Goal: Information Seeking & Learning: Learn about a topic

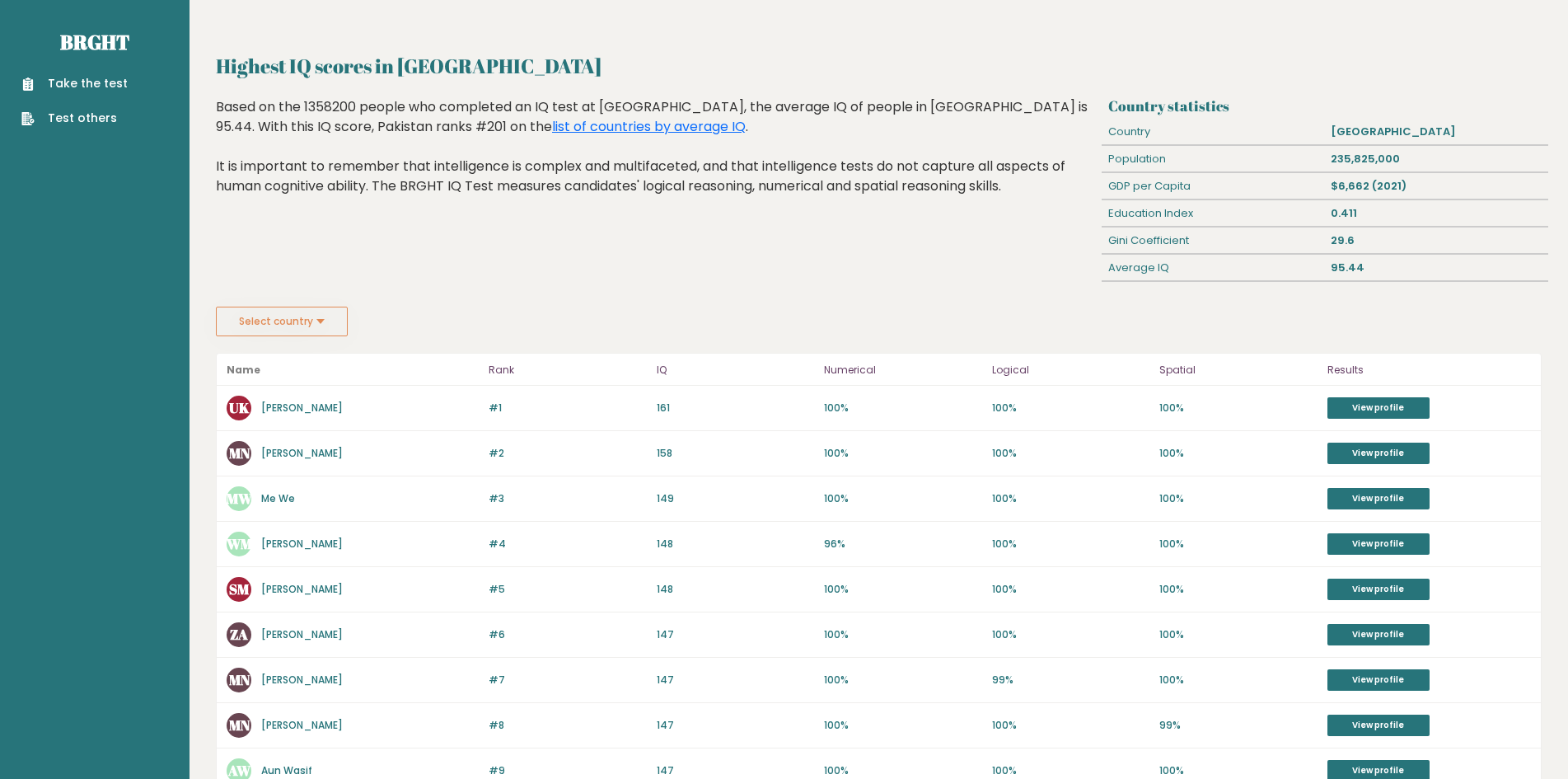
click at [148, 292] on aside "Brght Take the test Test others" at bounding box center [94, 698] width 190 height 1398
click at [280, 334] on button "Select country" at bounding box center [282, 321] width 132 height 30
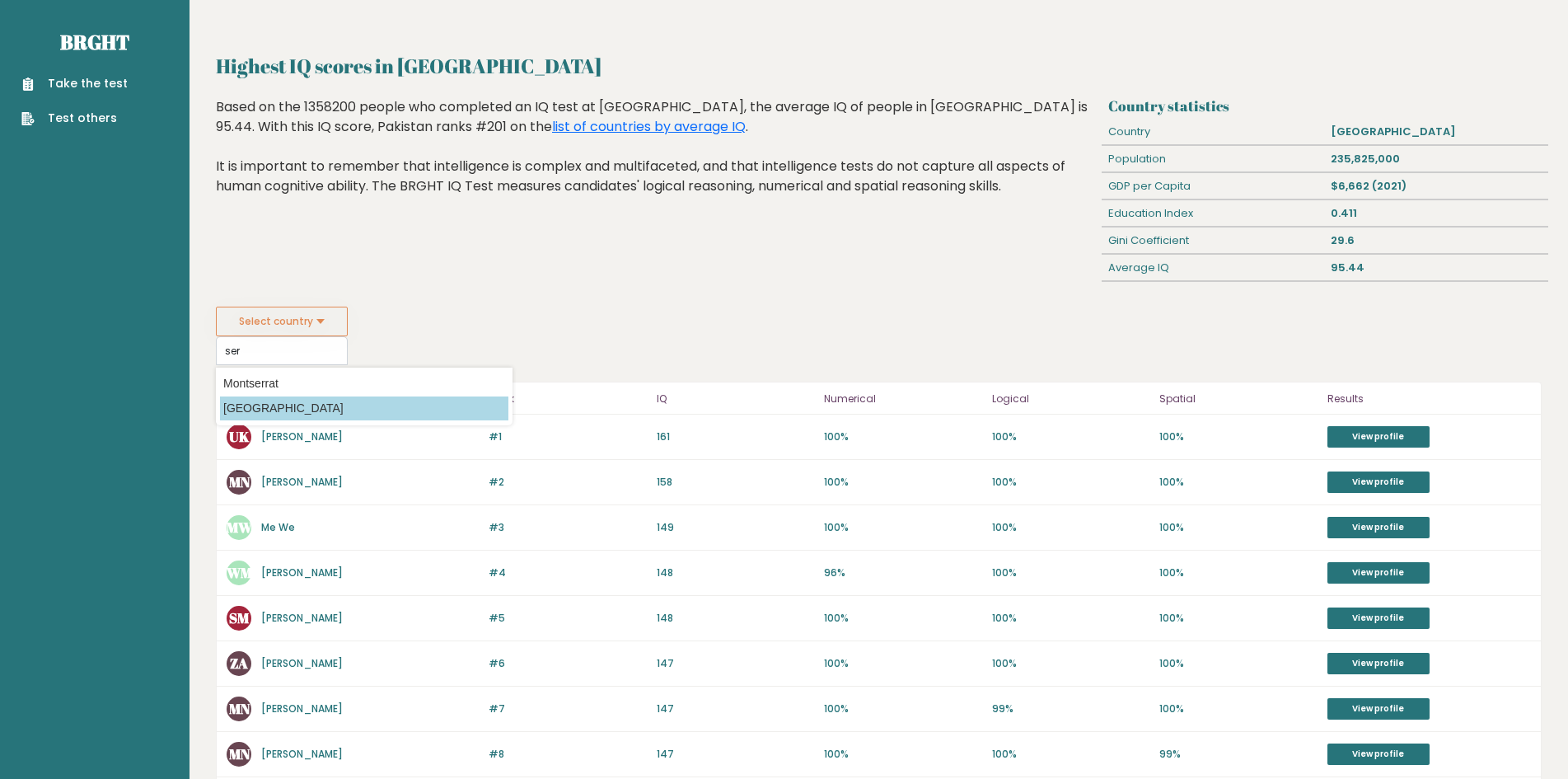
click at [269, 406] on option "[GEOGRAPHIC_DATA]" at bounding box center [364, 408] width 288 height 24
type input "[GEOGRAPHIC_DATA]"
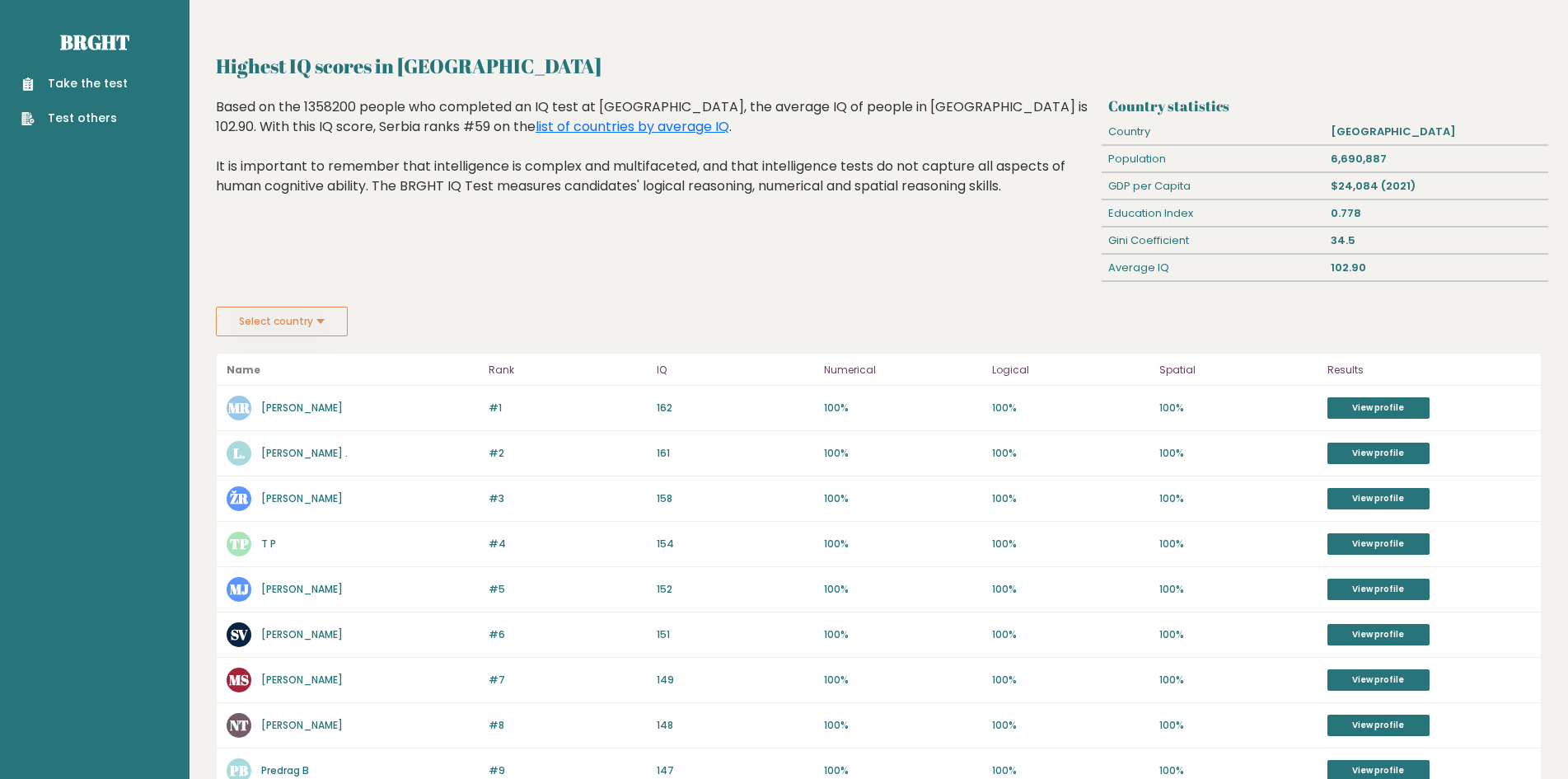
click at [406, 287] on div "Highest IQ scores in Serbia Based on the 1358200 people who completed an IQ tes…" at bounding box center [656, 202] width 892 height 209
click at [427, 323] on fieldset "Select country Country Afghanistan Albania Algeria American Samoa Andorra Angol…" at bounding box center [365, 321] width 297 height 30
click at [422, 318] on fieldset "Select country Country Afghanistan Albania Algeria American Samoa Andorra Angol…" at bounding box center [365, 321] width 297 height 30
click at [1340, 409] on link "View profile" at bounding box center [1378, 408] width 102 height 21
click at [289, 320] on button "Select country" at bounding box center [282, 321] width 132 height 30
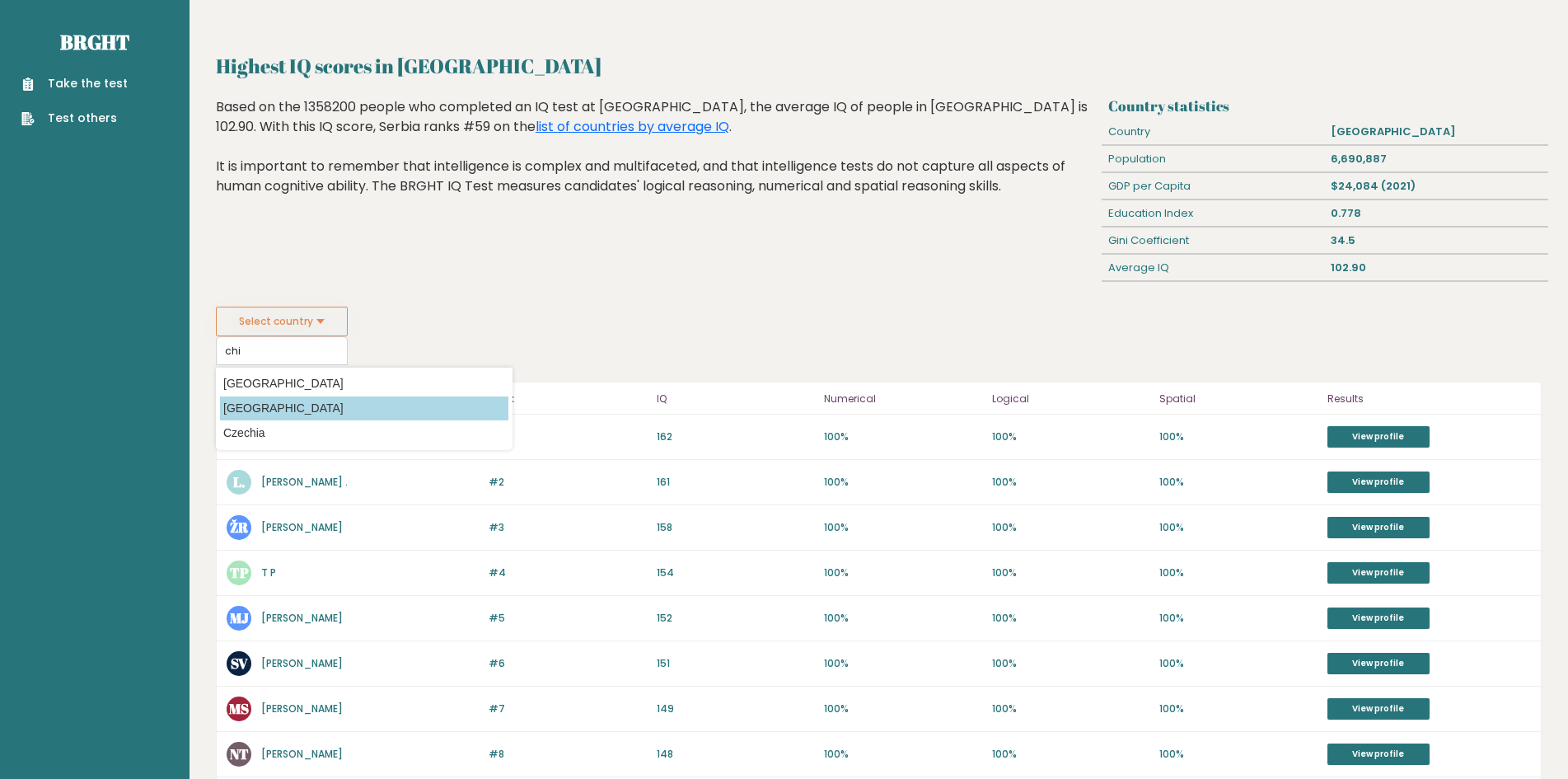
click at [274, 404] on option "[GEOGRAPHIC_DATA]" at bounding box center [364, 408] width 288 height 24
type input "[GEOGRAPHIC_DATA]"
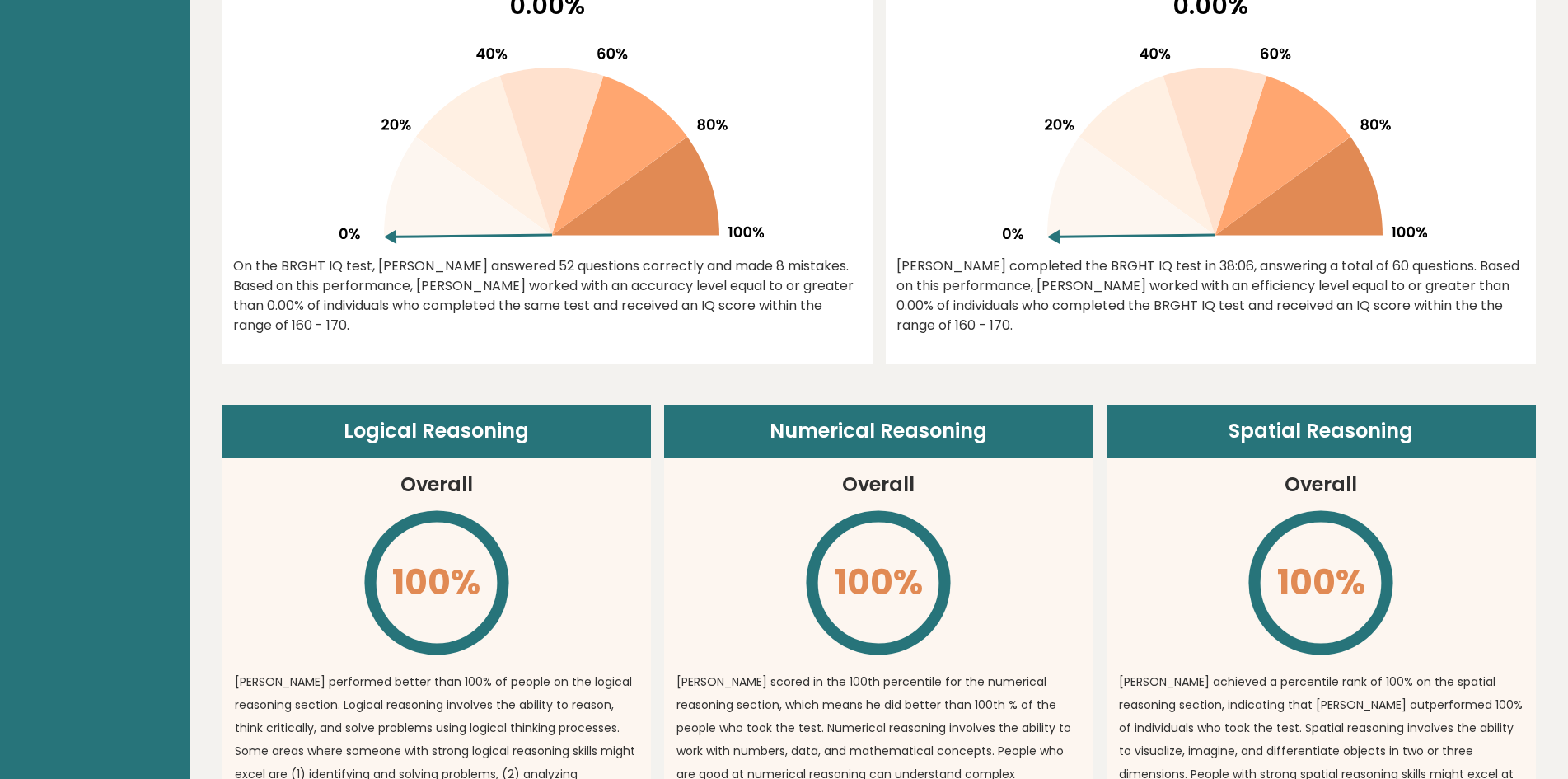
scroll to position [741, 0]
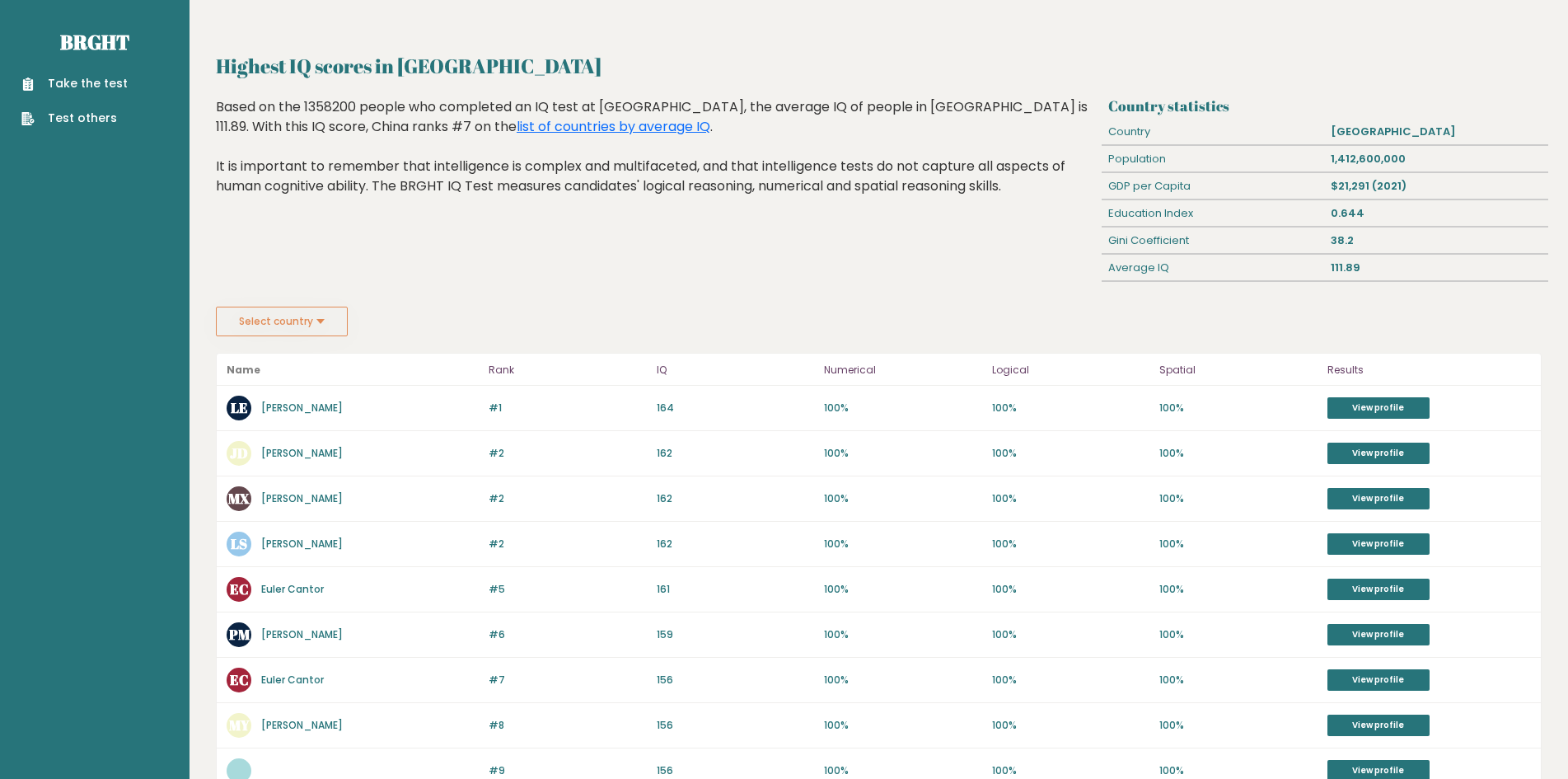
drag, startPoint x: 586, startPoint y: 284, endPoint x: 585, endPoint y: 264, distance: 20.0
click at [585, 269] on div "Highest IQ scores in China Based on the 1358200 people who completed an IQ test…" at bounding box center [656, 202] width 892 height 209
click at [299, 308] on button "Select country" at bounding box center [282, 321] width 132 height 30
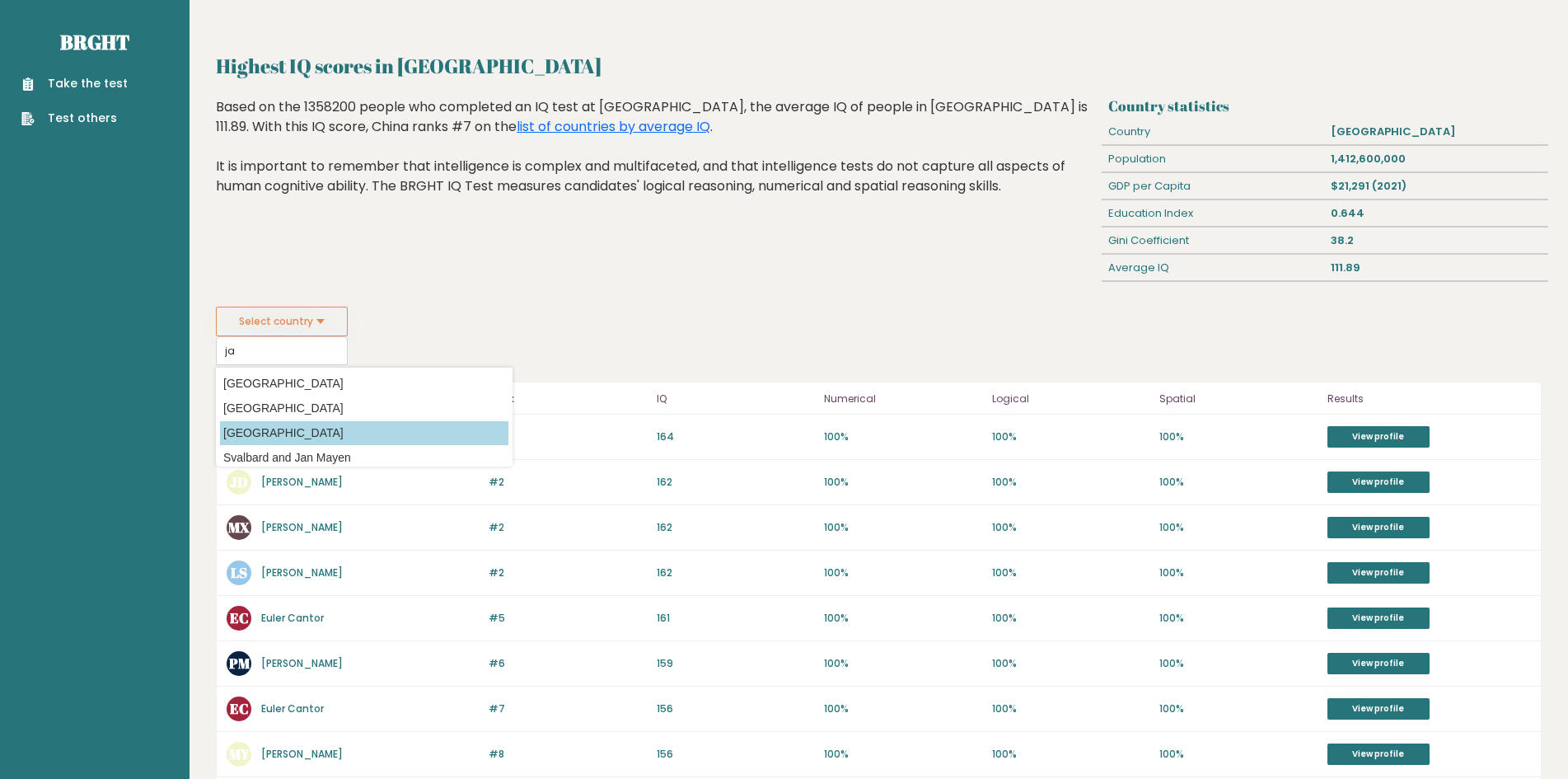
click at [280, 425] on option "[GEOGRAPHIC_DATA]" at bounding box center [364, 433] width 288 height 24
type input "[GEOGRAPHIC_DATA]"
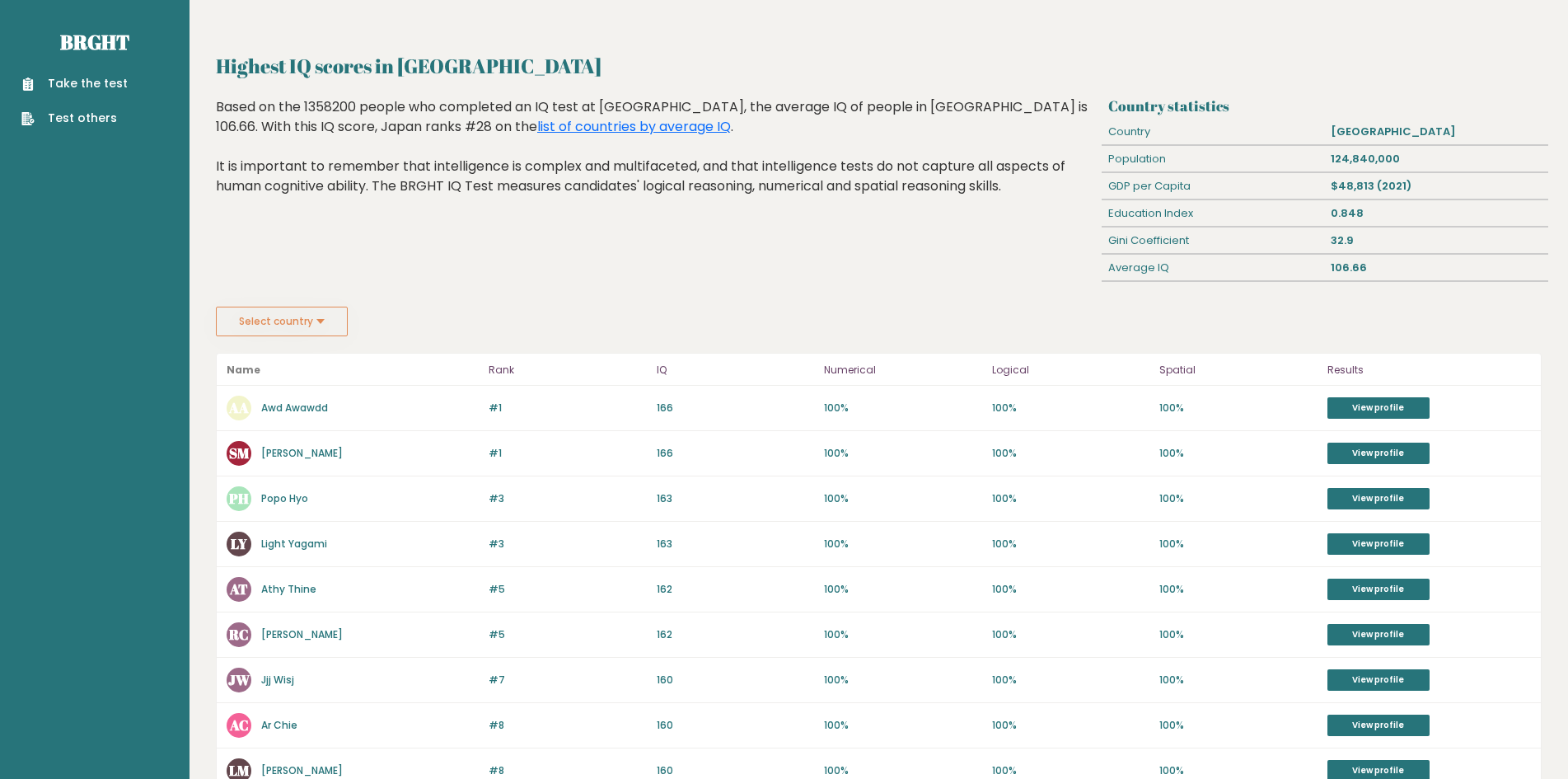
click at [283, 323] on button "Select country" at bounding box center [282, 321] width 132 height 30
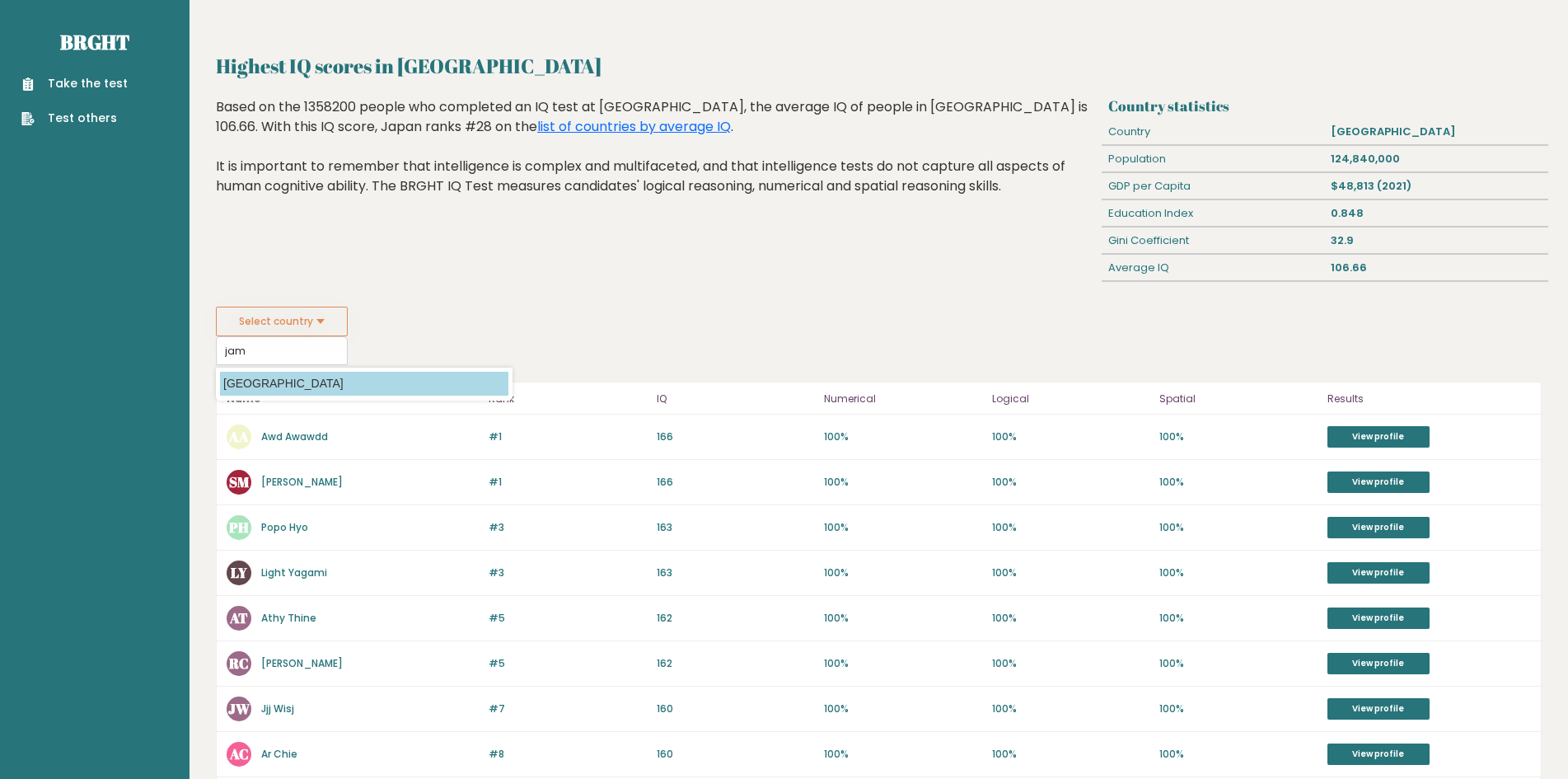
click at [286, 382] on option "[GEOGRAPHIC_DATA]" at bounding box center [364, 383] width 288 height 24
type input "[GEOGRAPHIC_DATA]"
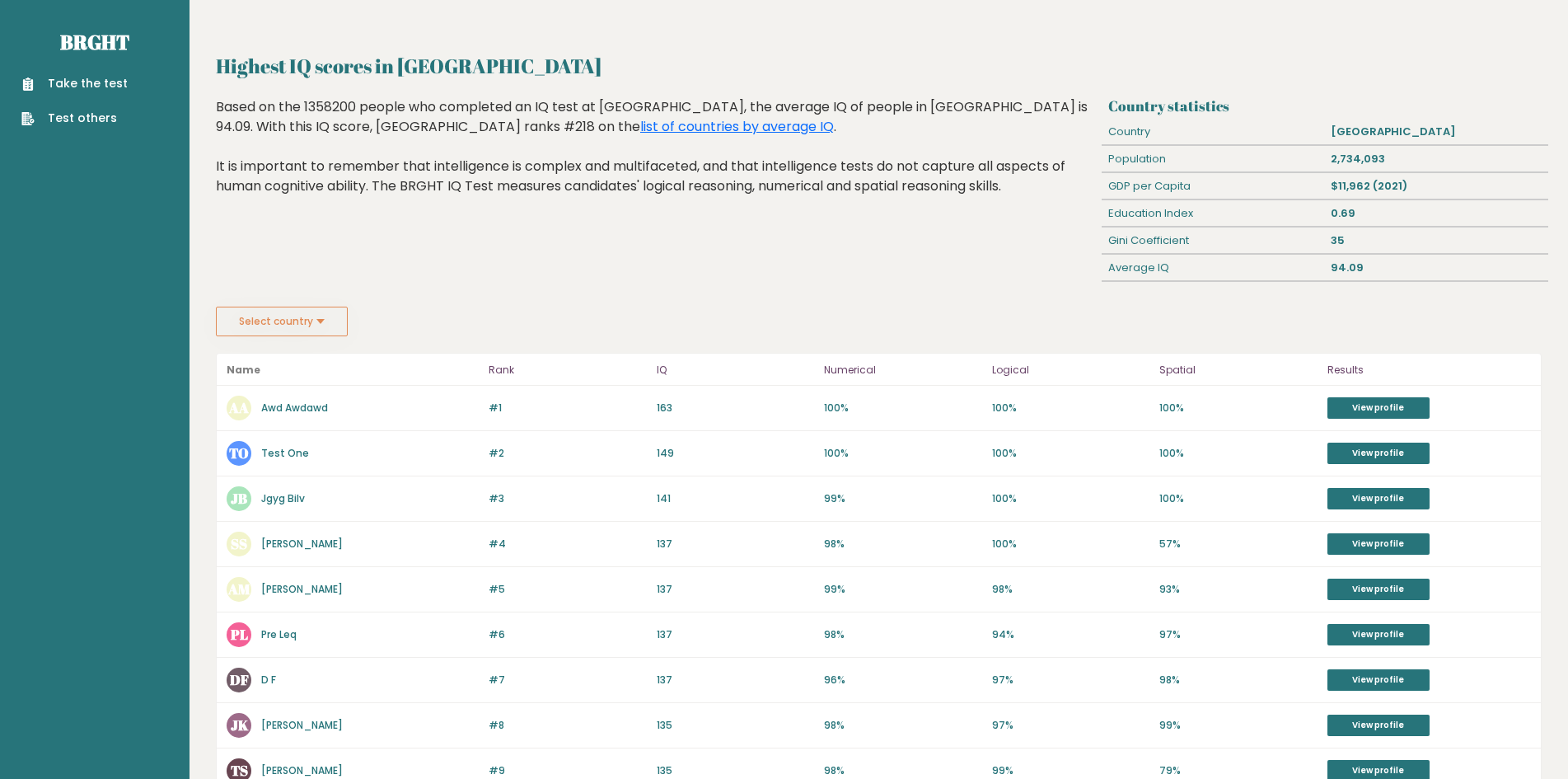
click at [309, 329] on button "Select country" at bounding box center [282, 321] width 132 height 30
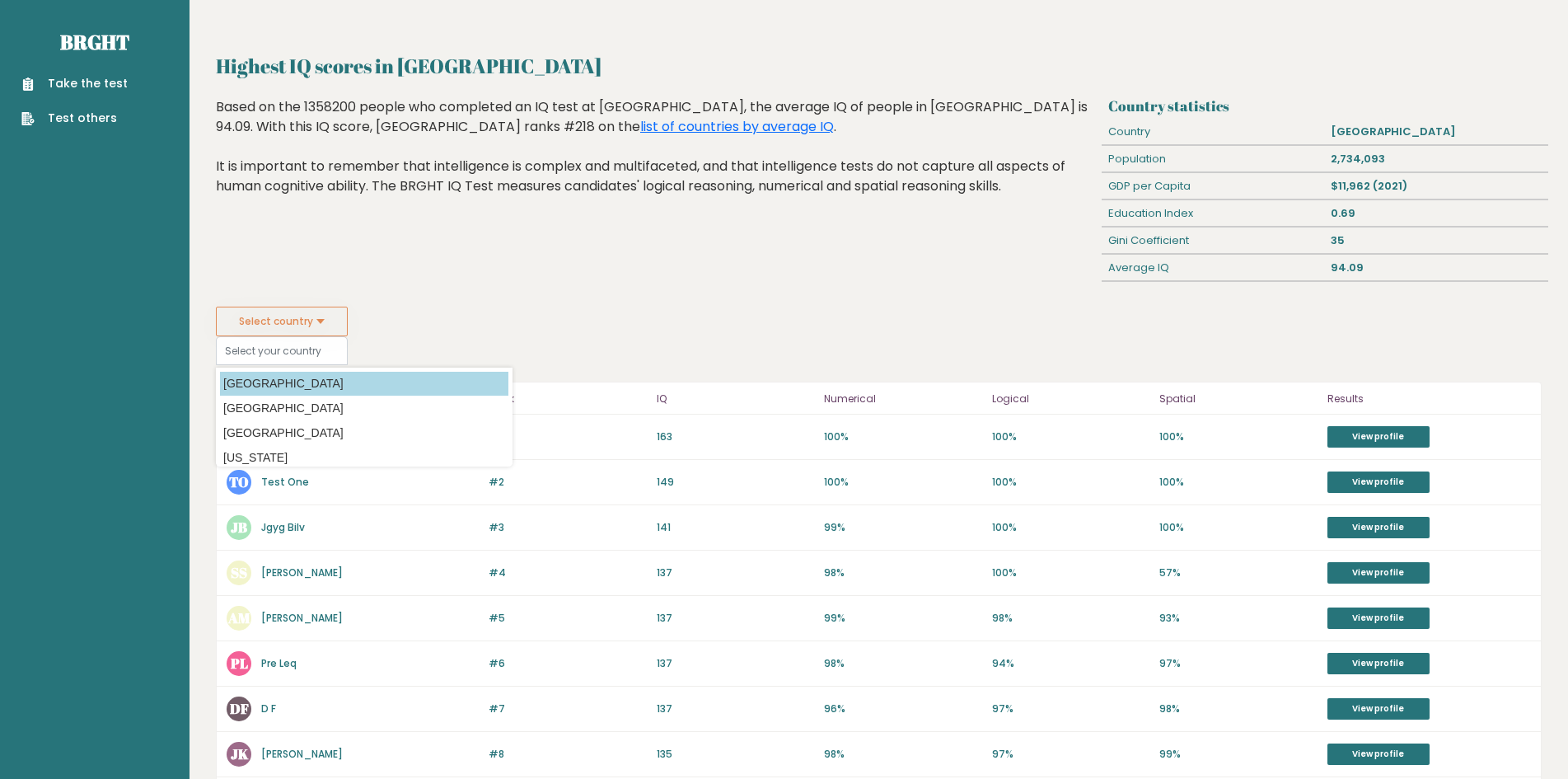
click at [274, 387] on option "[GEOGRAPHIC_DATA]" at bounding box center [364, 383] width 288 height 24
type input "[GEOGRAPHIC_DATA]"
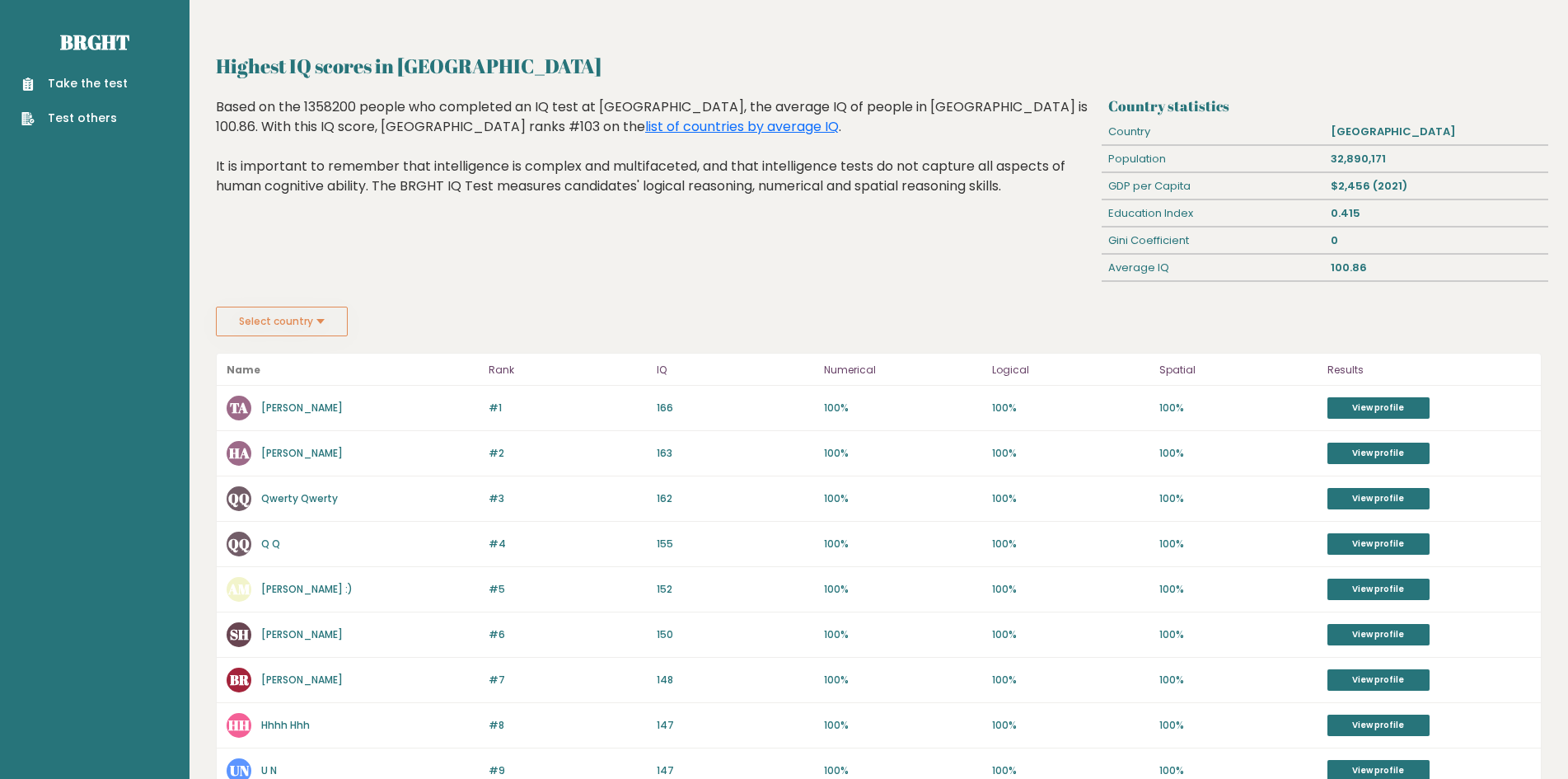
drag, startPoint x: 472, startPoint y: 297, endPoint x: 406, endPoint y: 310, distance: 67.3
click at [472, 297] on div "Highest IQ scores in Afghanistan Based on the 1358200 people who completed an I…" at bounding box center [656, 202] width 892 height 209
click at [311, 335] on button "Select country" at bounding box center [282, 321] width 132 height 30
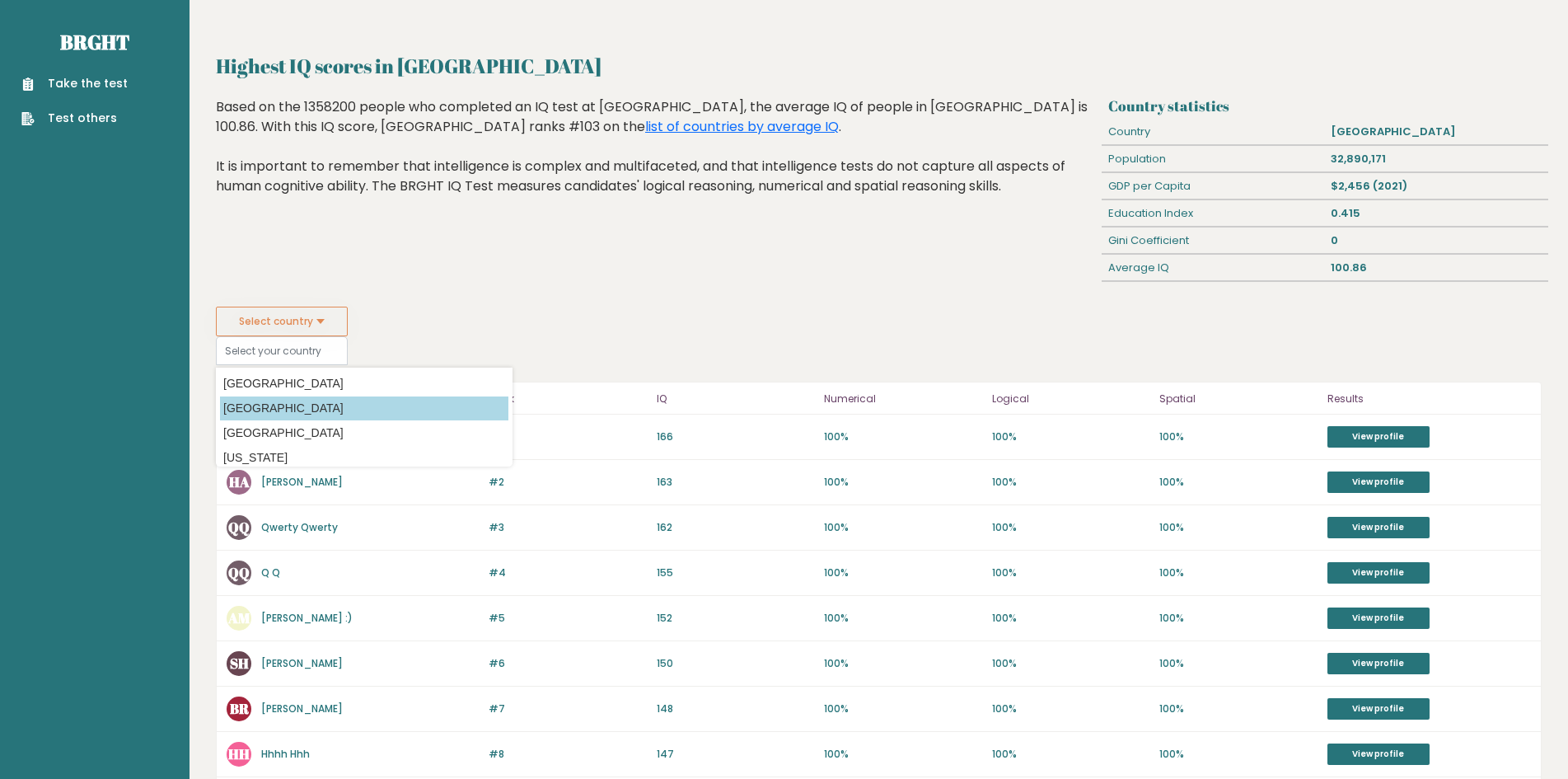
click at [282, 409] on option "[GEOGRAPHIC_DATA]" at bounding box center [364, 408] width 288 height 24
type input "[GEOGRAPHIC_DATA]"
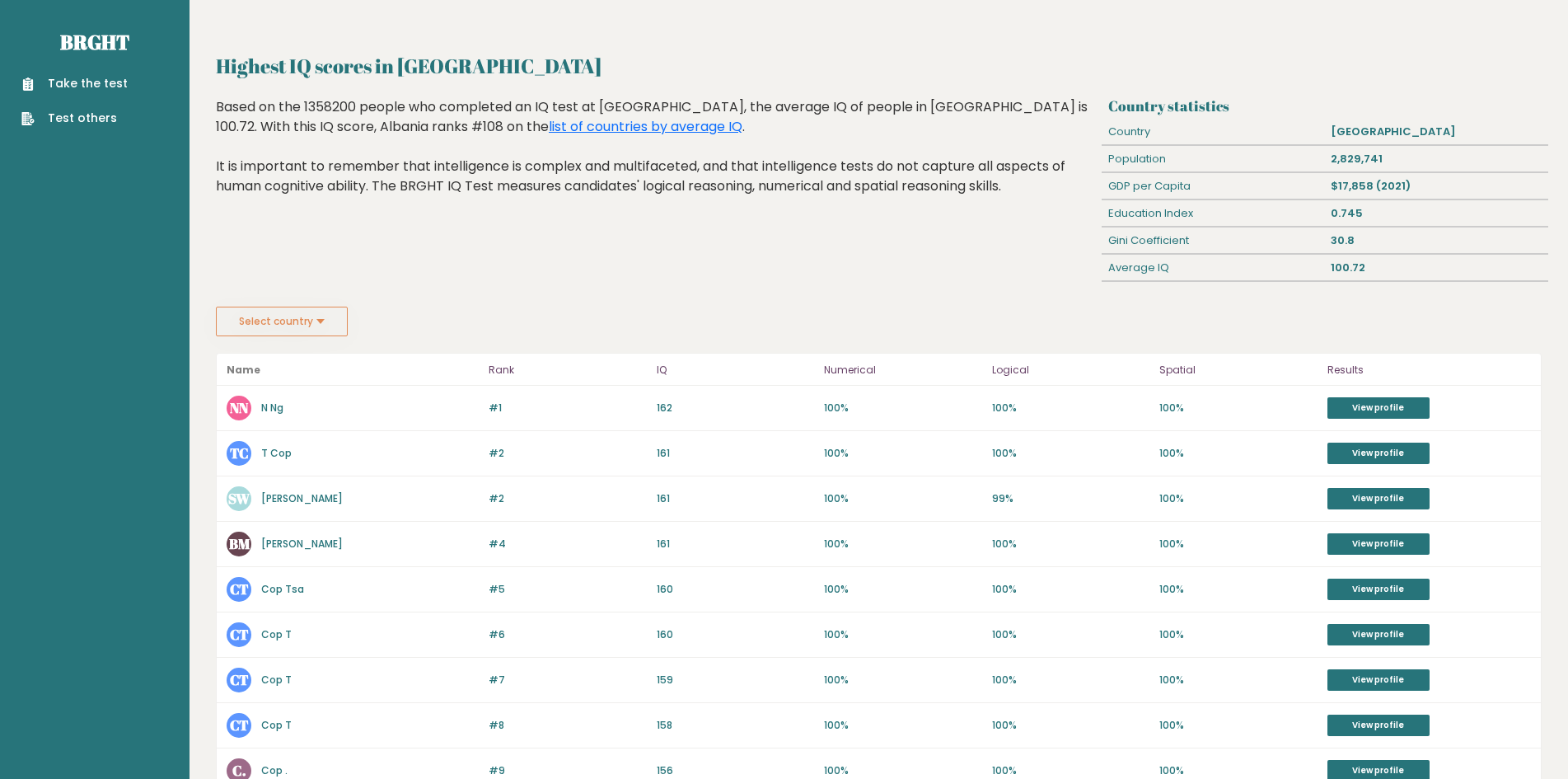
click at [303, 328] on button "Select country" at bounding box center [282, 321] width 132 height 30
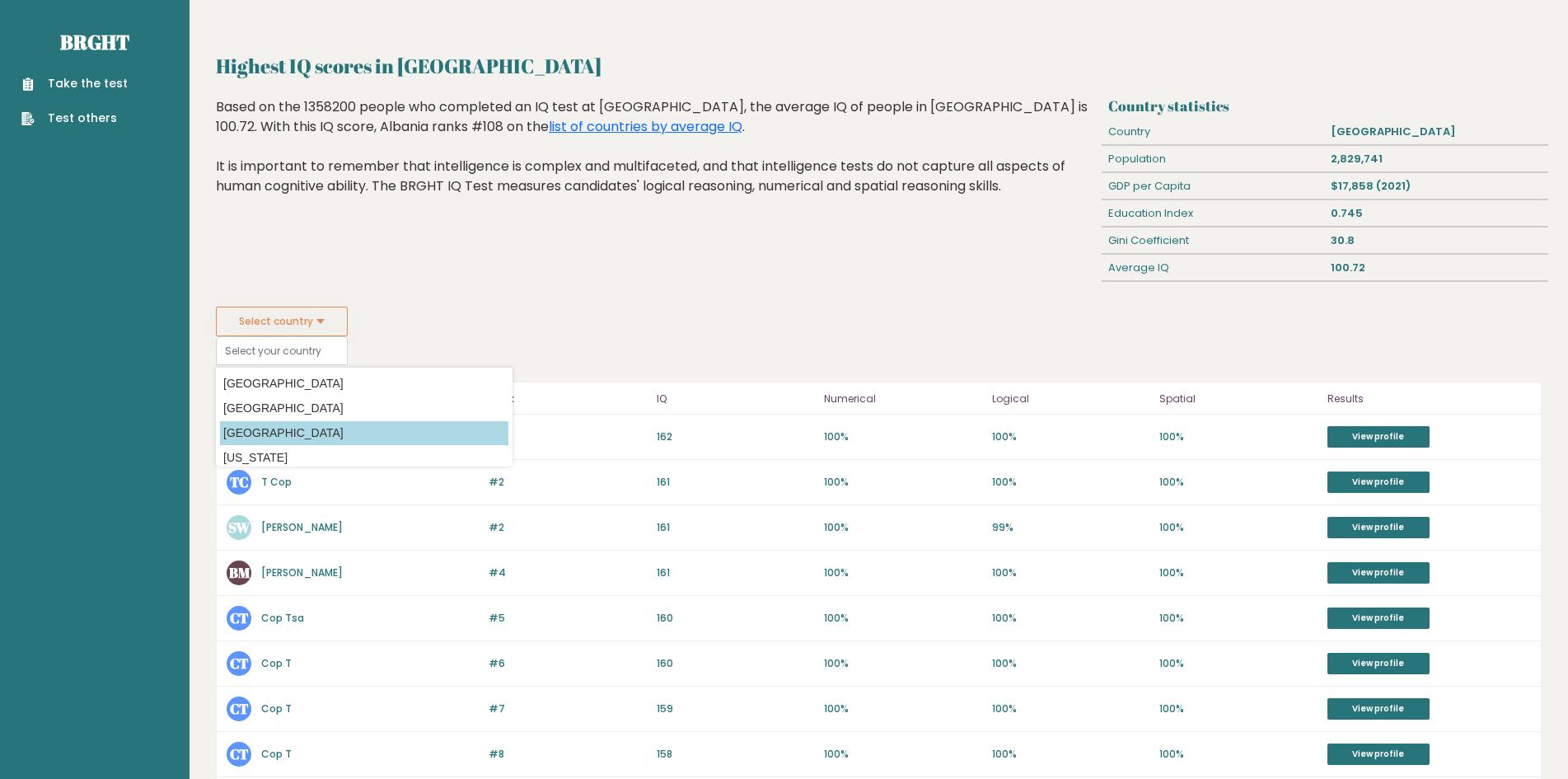
click at [282, 434] on option "[GEOGRAPHIC_DATA]" at bounding box center [364, 433] width 288 height 24
type input "[GEOGRAPHIC_DATA]"
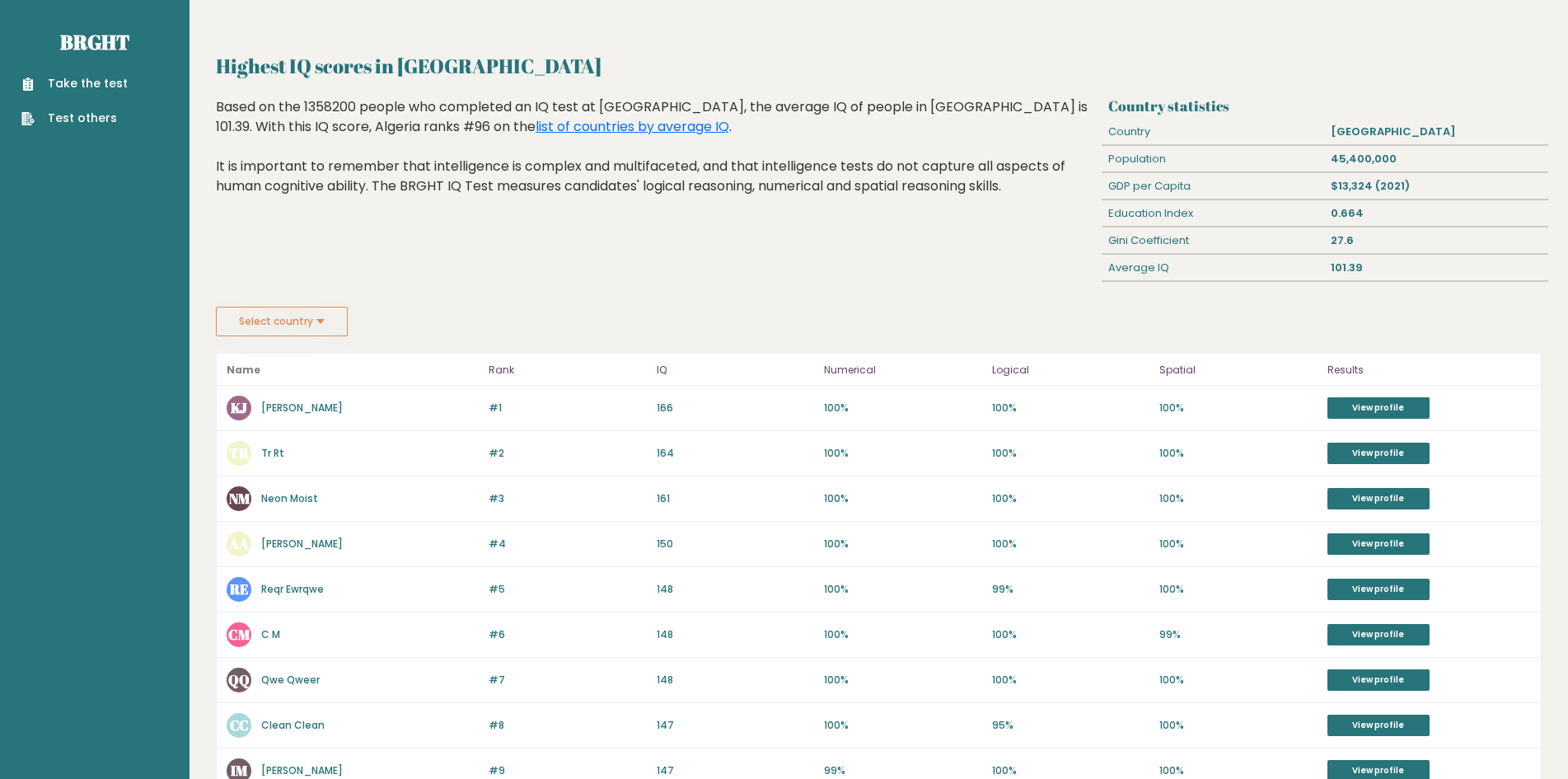
click at [393, 288] on div "Highest IQ scores in [GEOGRAPHIC_DATA] Based on the 1358200 people who complete…" at bounding box center [656, 202] width 892 height 209
